Goal: Browse casually: Explore the website without a specific task or goal

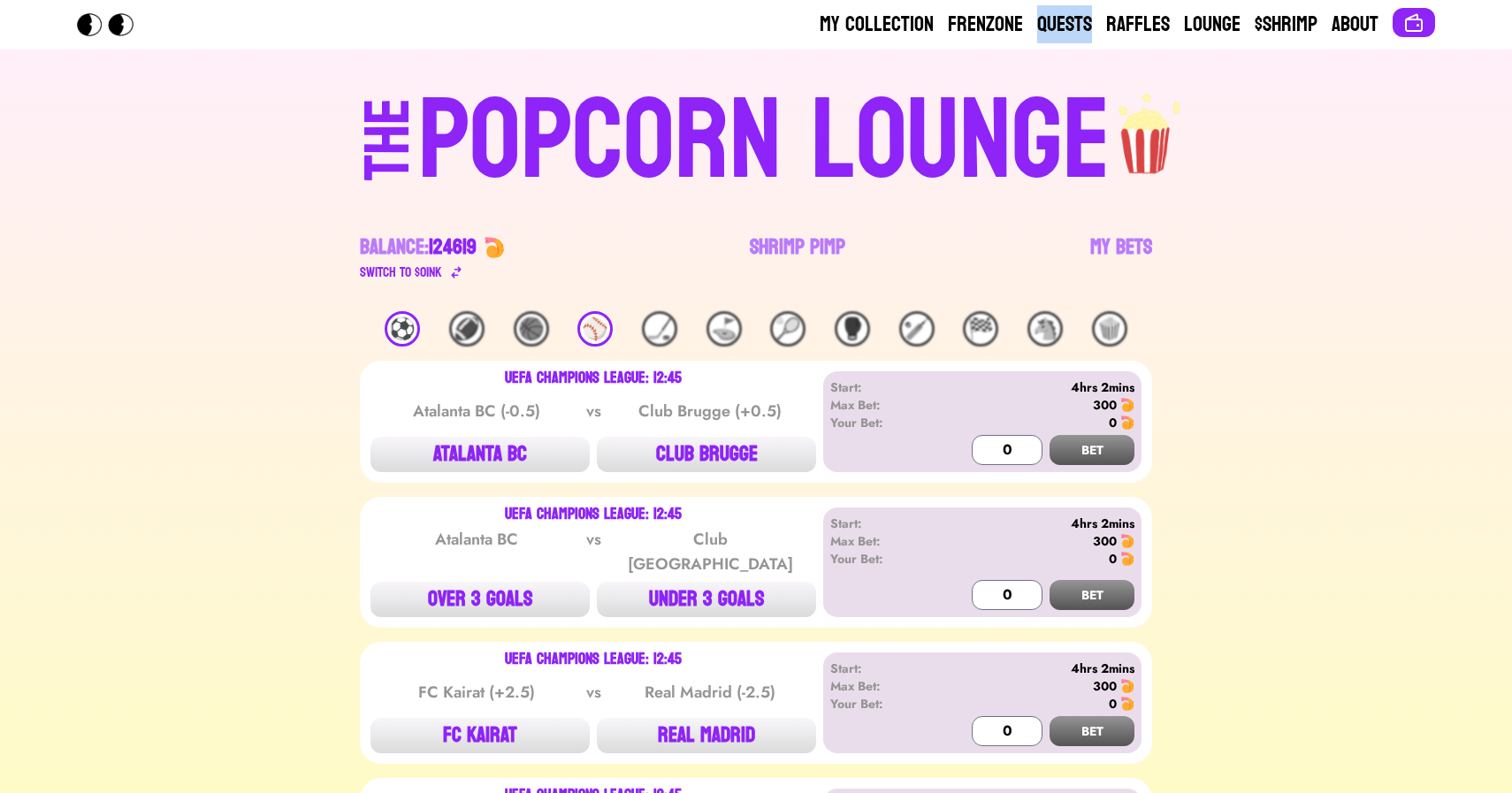
click at [813, 198] on div "POPCORN LOUNGE" at bounding box center [764, 141] width 693 height 113
click at [804, 245] on link "Shrimp Pimp" at bounding box center [798, 258] width 95 height 50
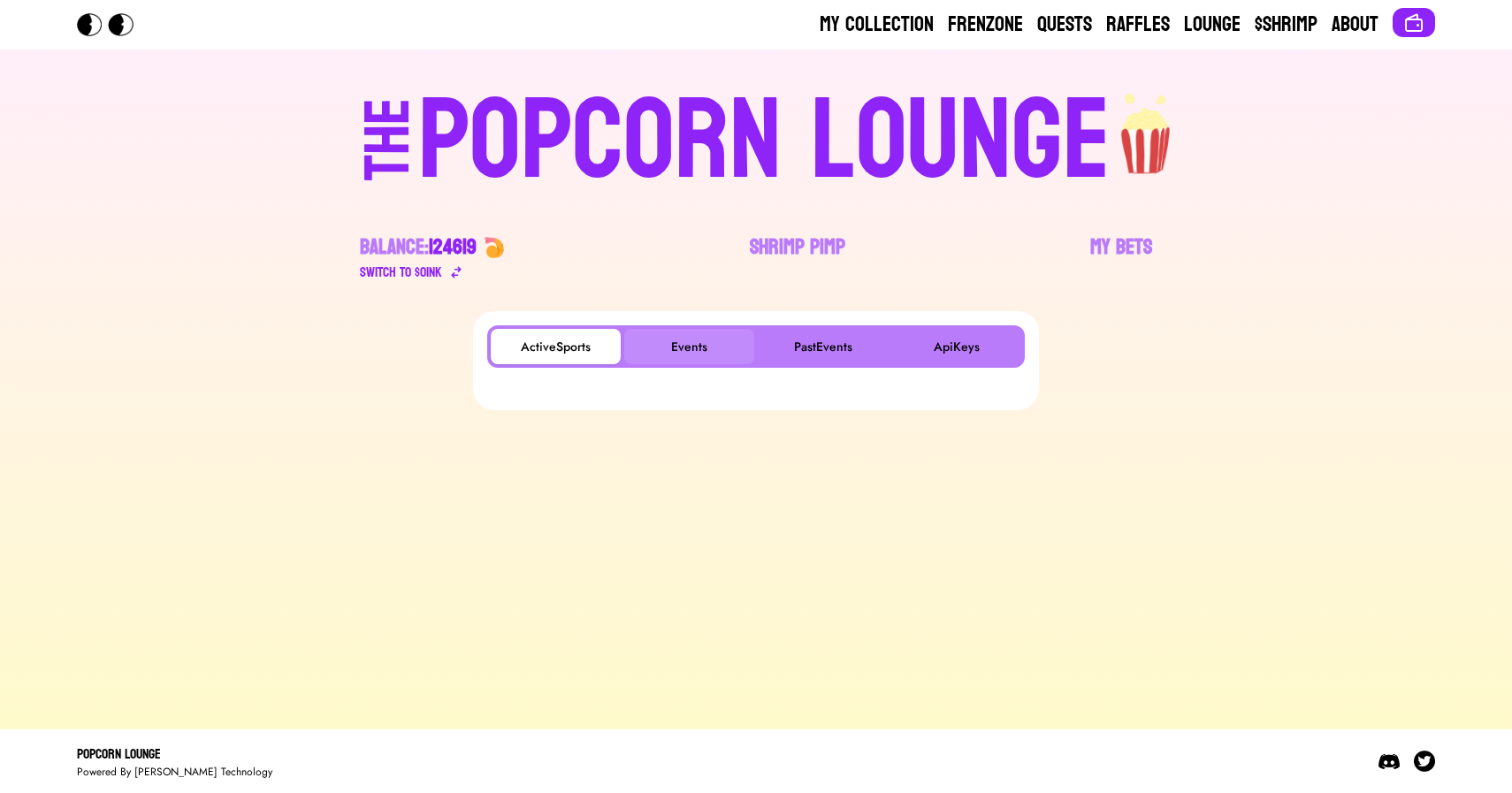
click at [686, 351] on button "Events" at bounding box center [689, 347] width 130 height 35
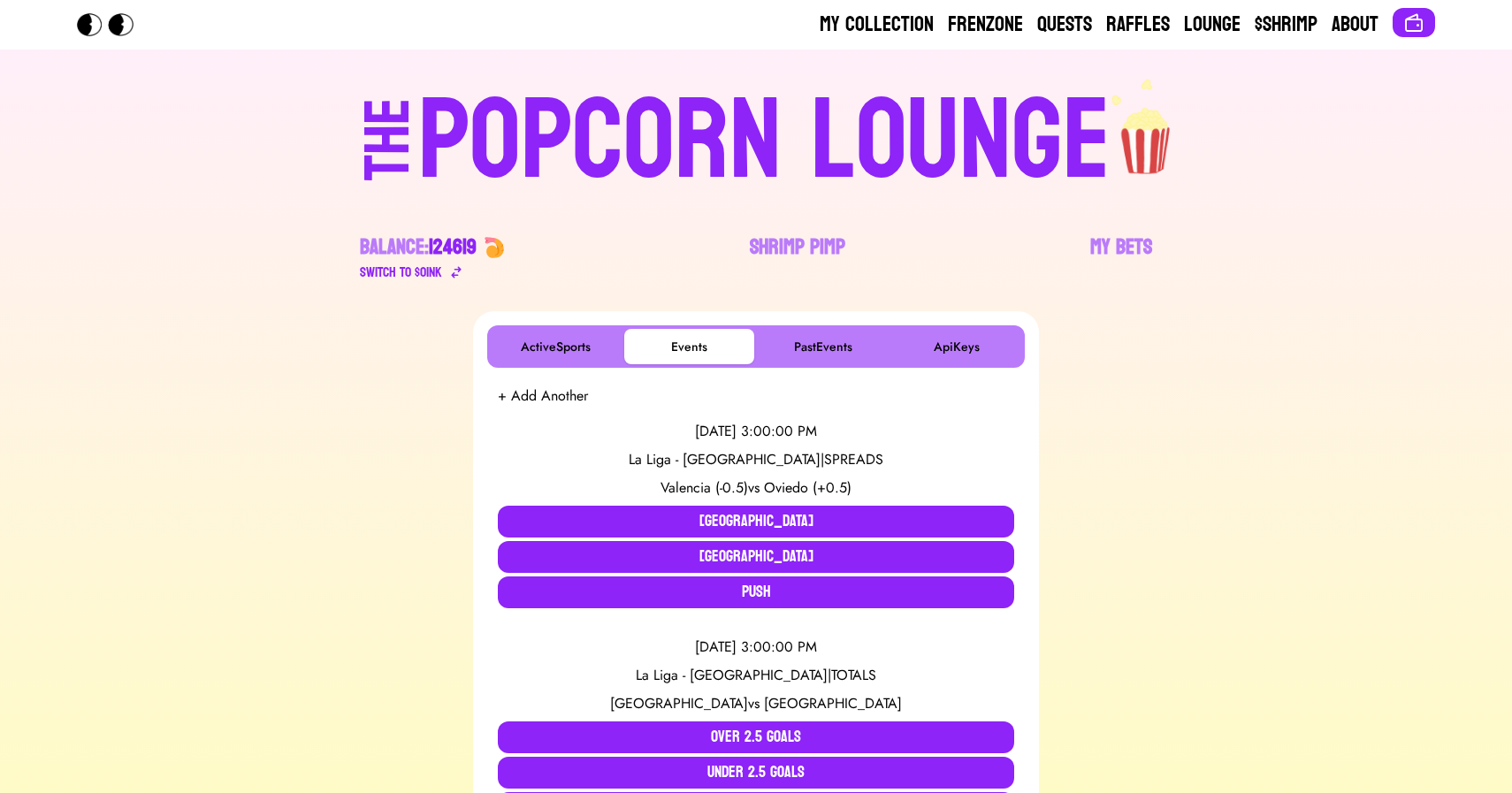
click at [665, 115] on div "POPCORN LOUNGE" at bounding box center [764, 141] width 693 height 113
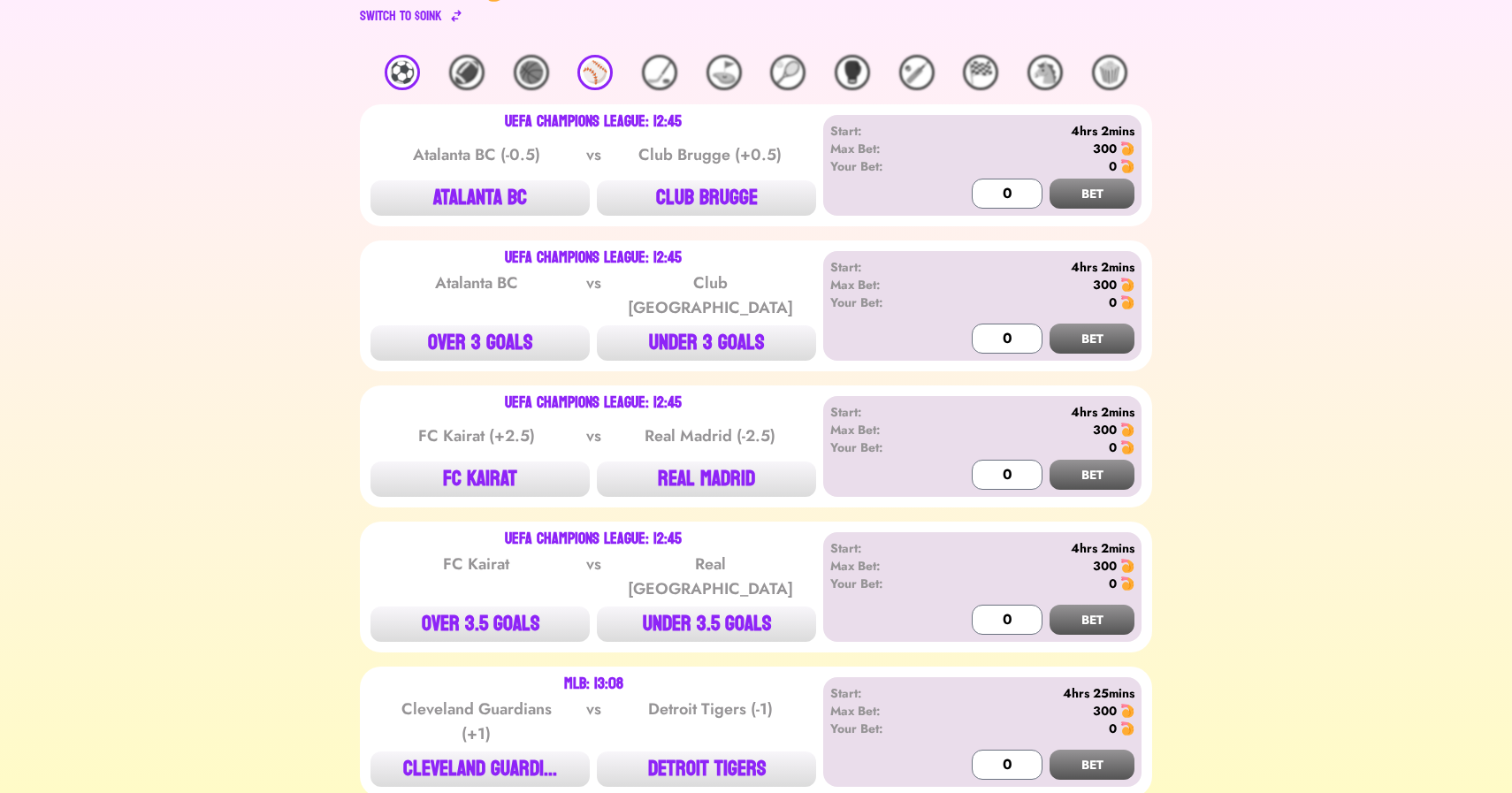
scroll to position [257, 0]
click at [426, 73] on div "⚽️ 🏈 🏀 ⚾️ 🏒 ⛳️ 🎾 🥊 🏏 🏁 🐴 🍿" at bounding box center [755, 71] width 792 height 35
click at [397, 77] on div "⚽️" at bounding box center [402, 71] width 35 height 35
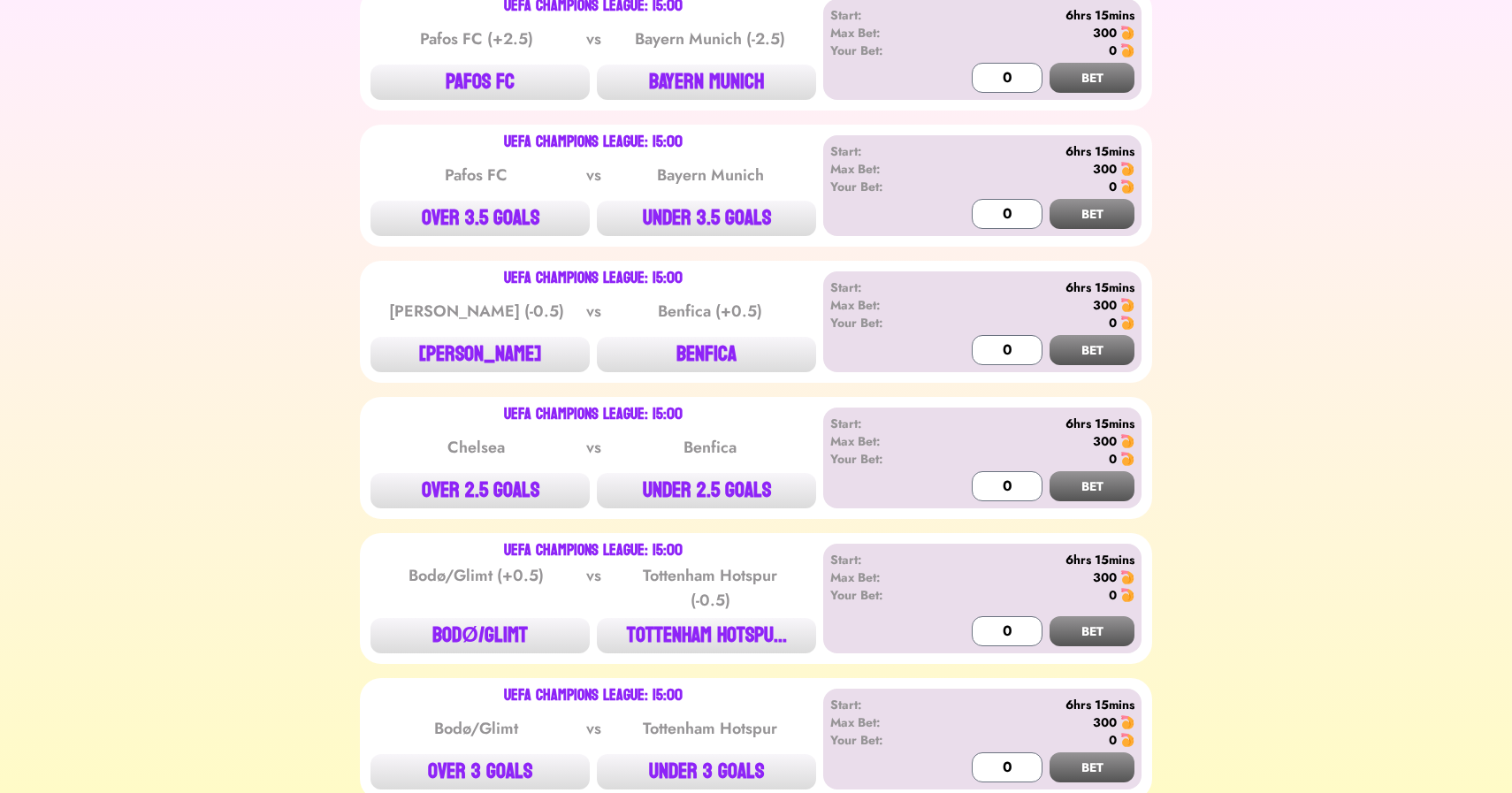
scroll to position [2236, 0]
